Goal: Information Seeking & Learning: Learn about a topic

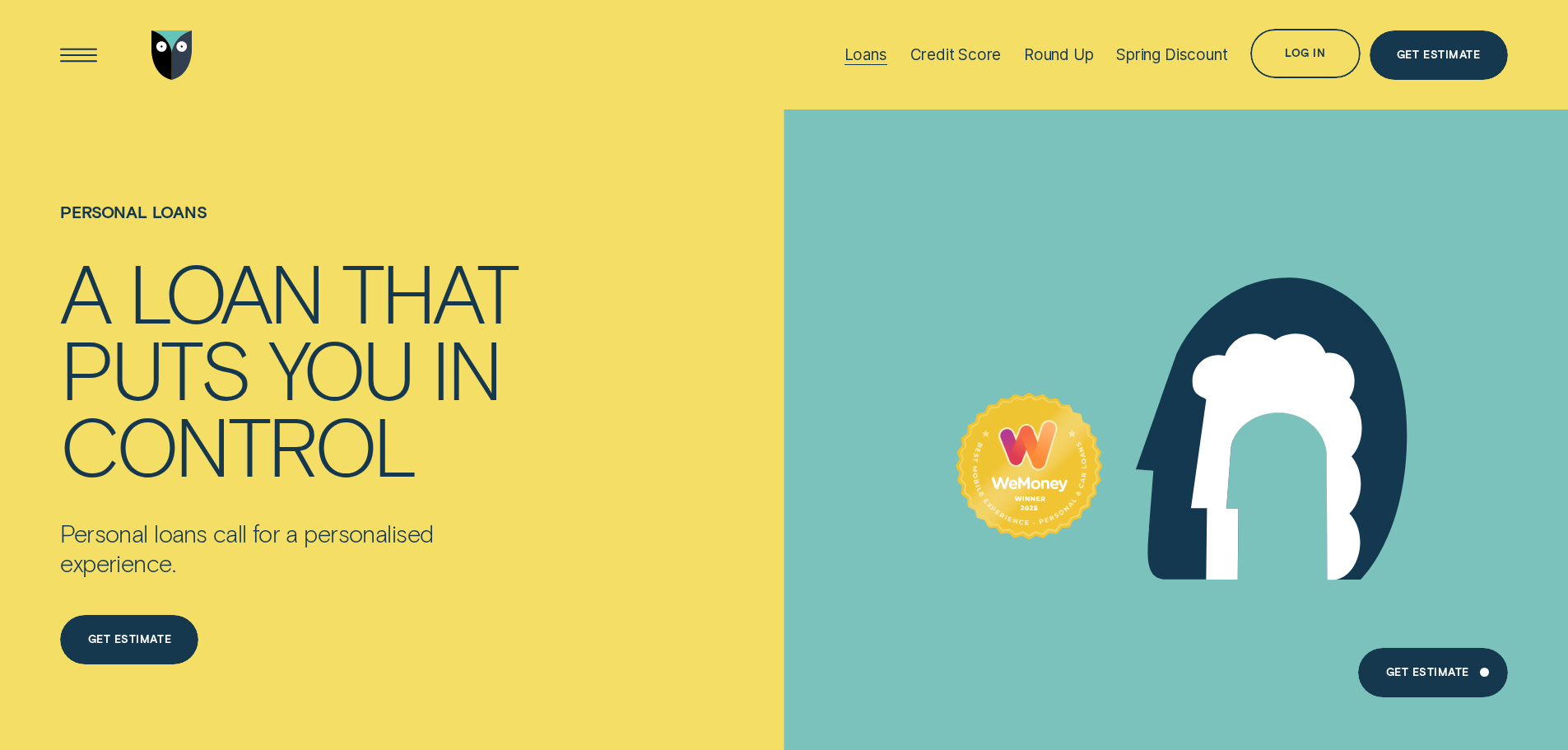
click at [875, 62] on div "Loans" at bounding box center [866, 55] width 43 height 19
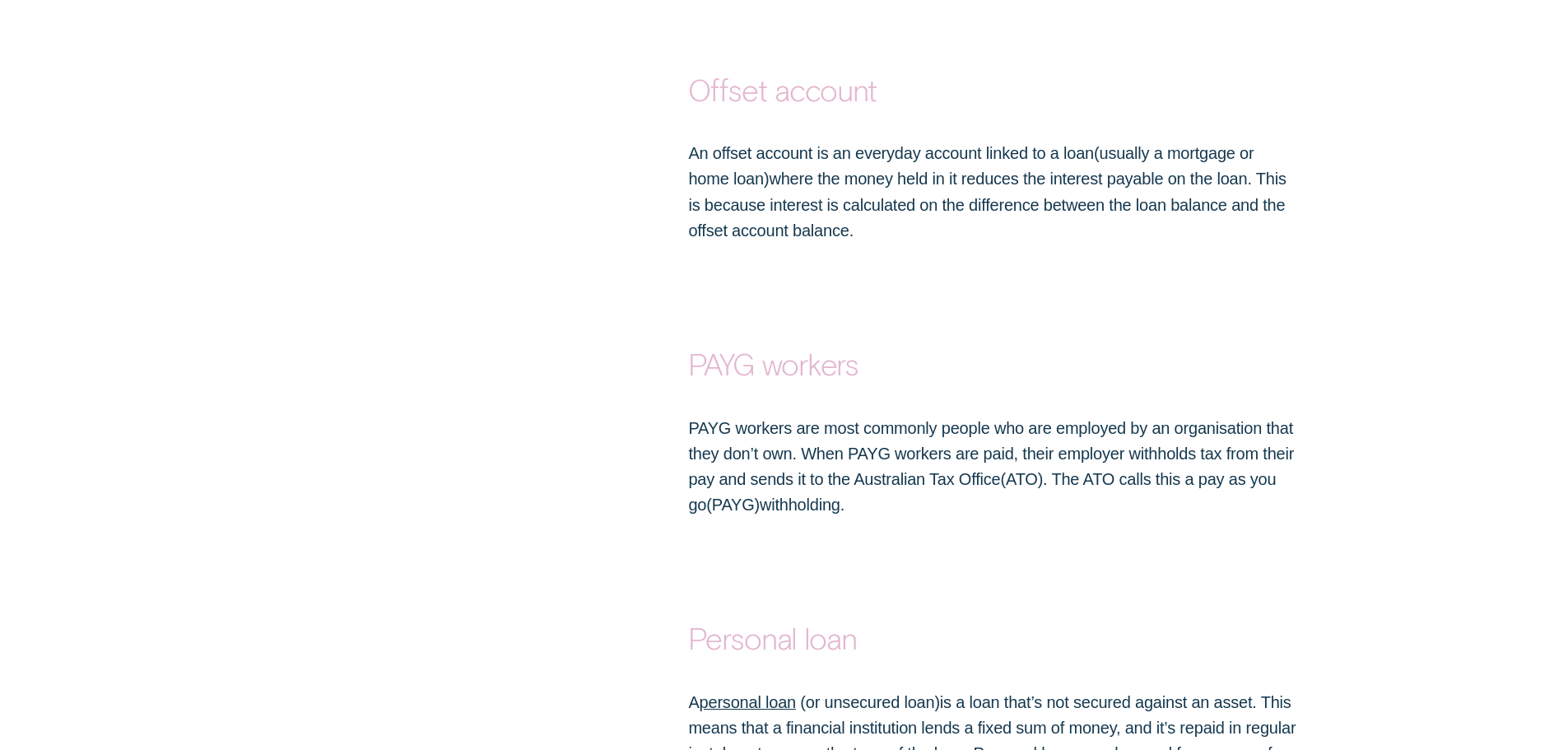
scroll to position [9550, 0]
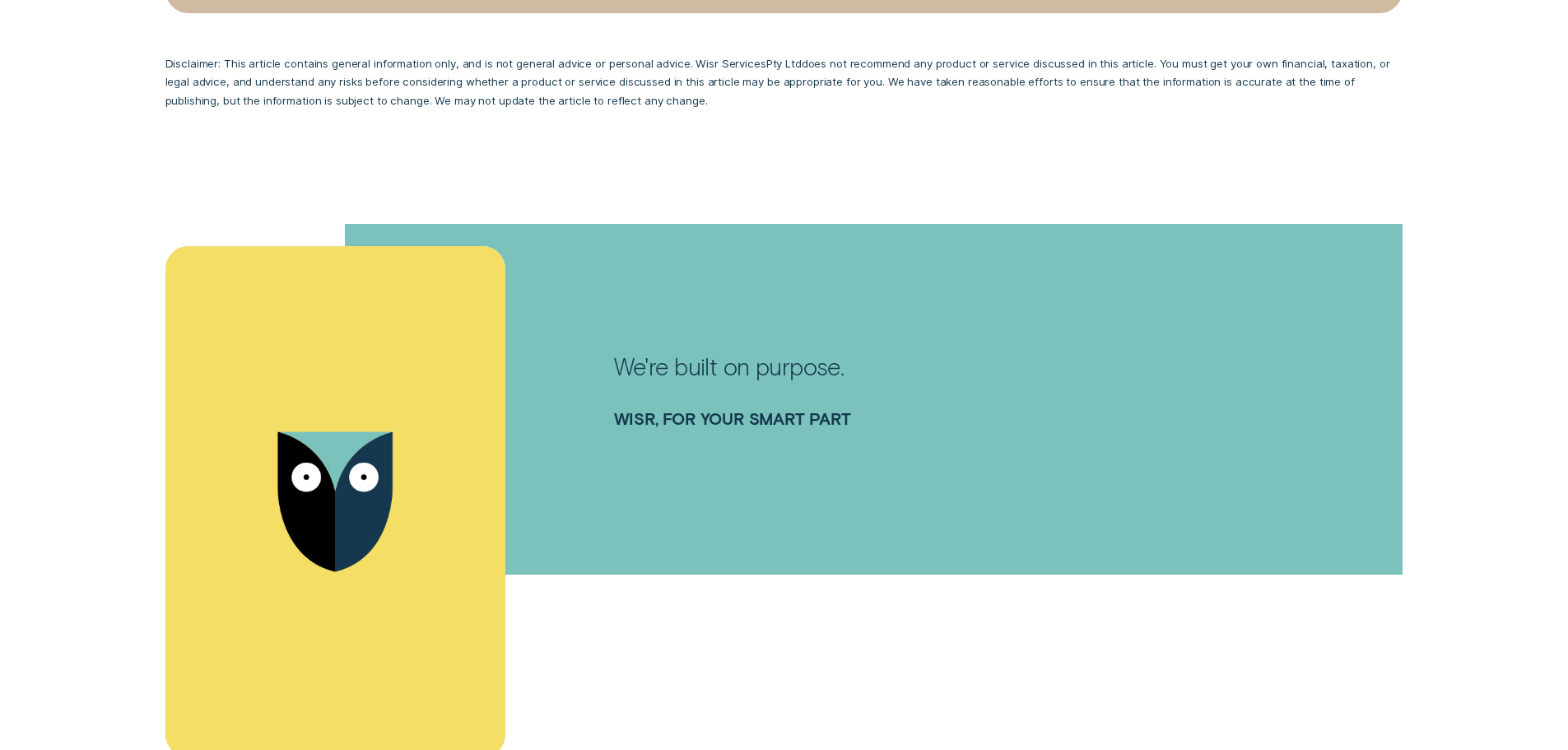
scroll to position [4611, 0]
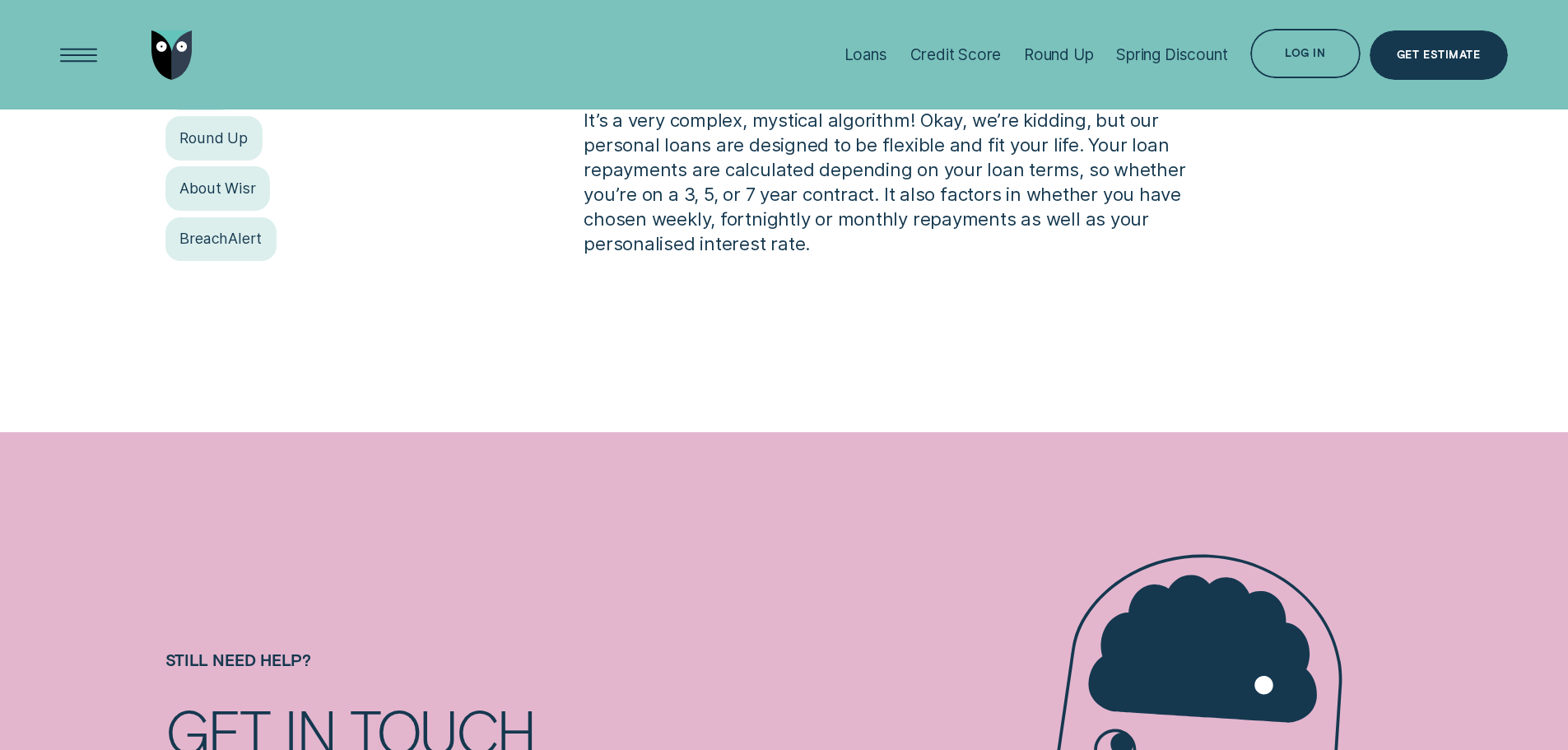
scroll to position [411, 0]
